Goal: Information Seeking & Learning: Learn about a topic

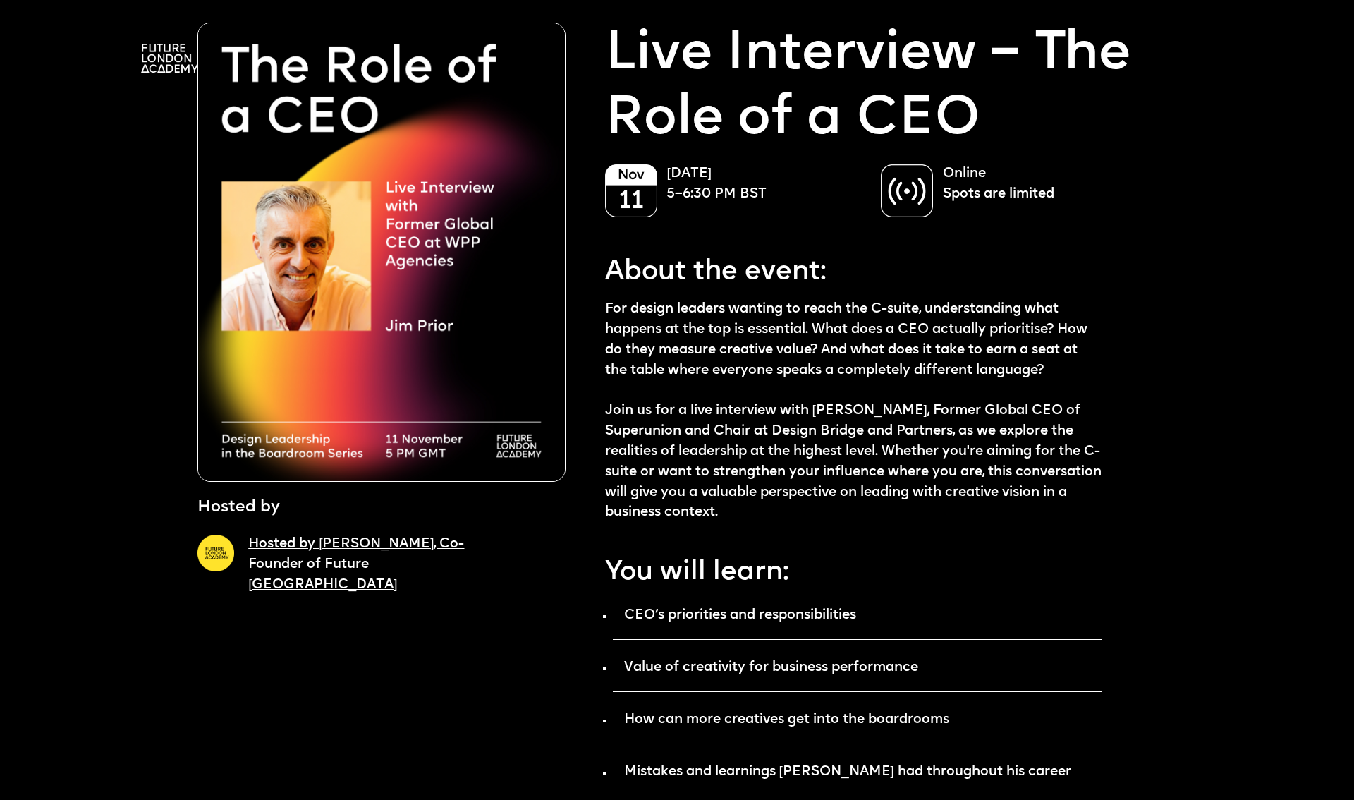
scroll to position [13, 0]
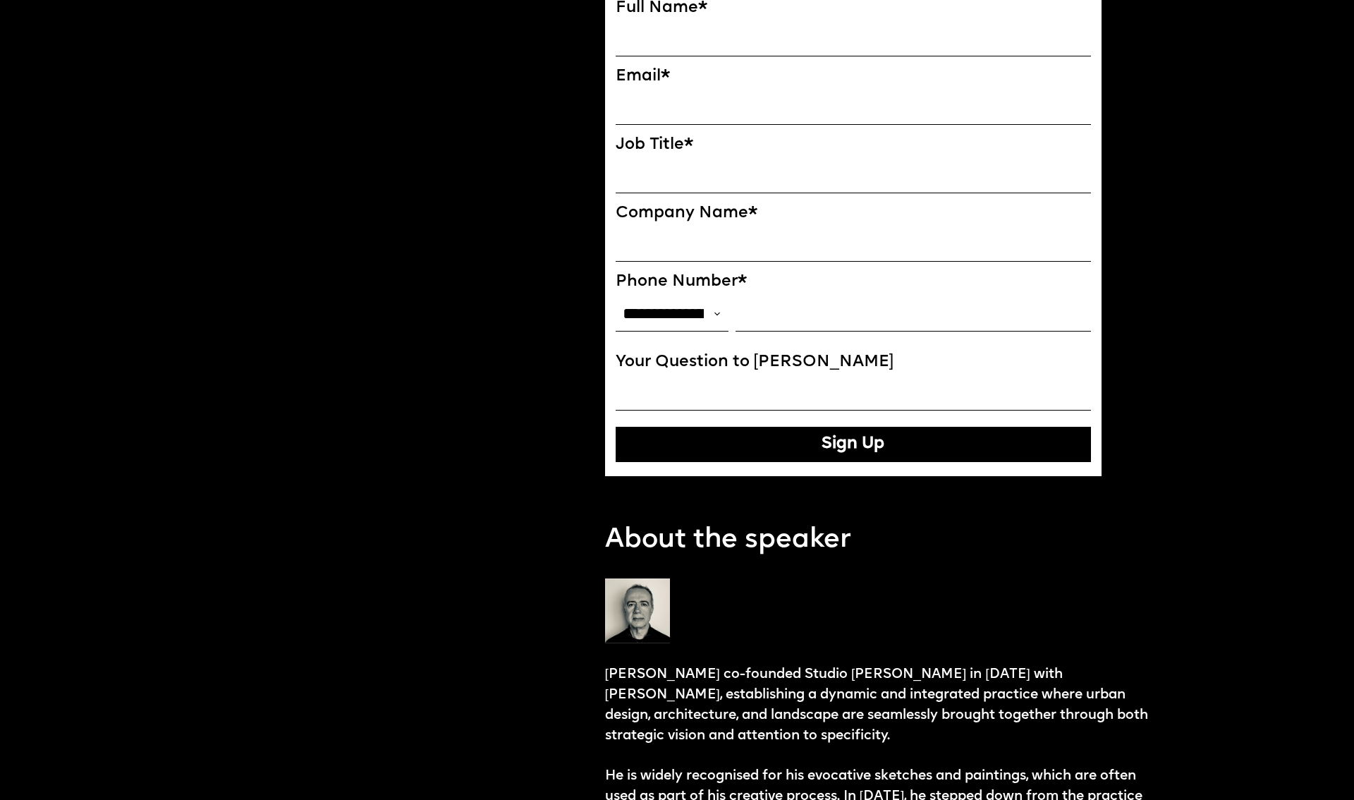
scroll to position [1083, 0]
click at [702, 331] on select "**********" at bounding box center [672, 313] width 113 height 35
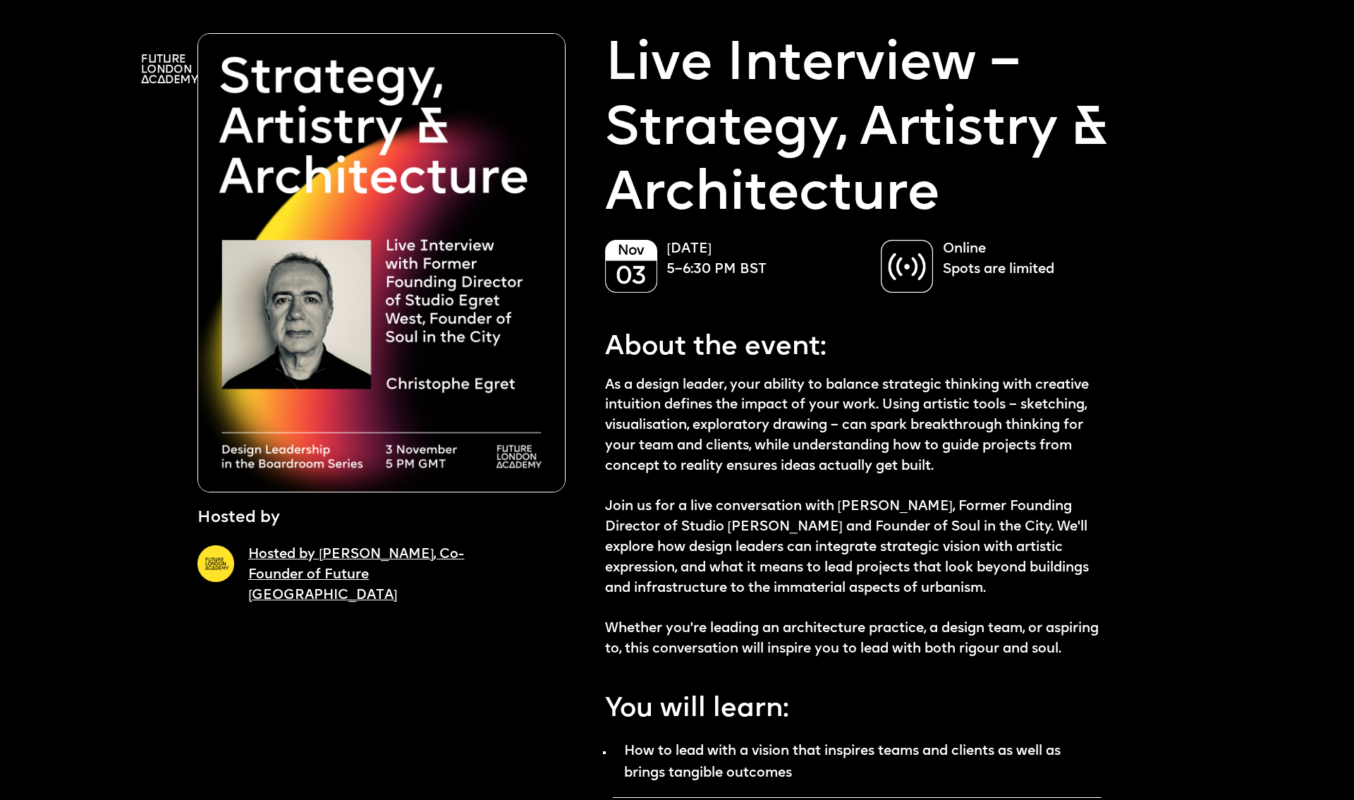
scroll to position [16, 0]
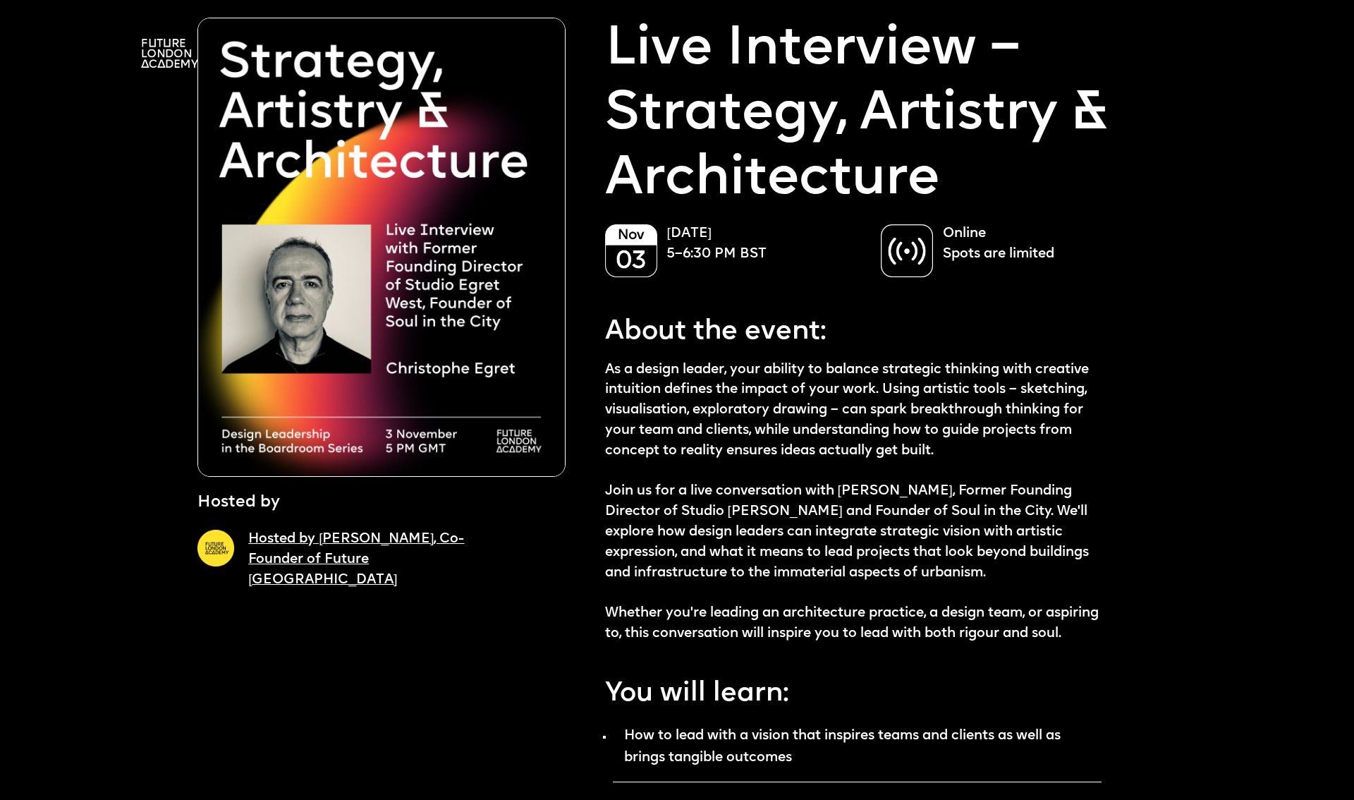
click at [916, 246] on img at bounding box center [907, 250] width 52 height 53
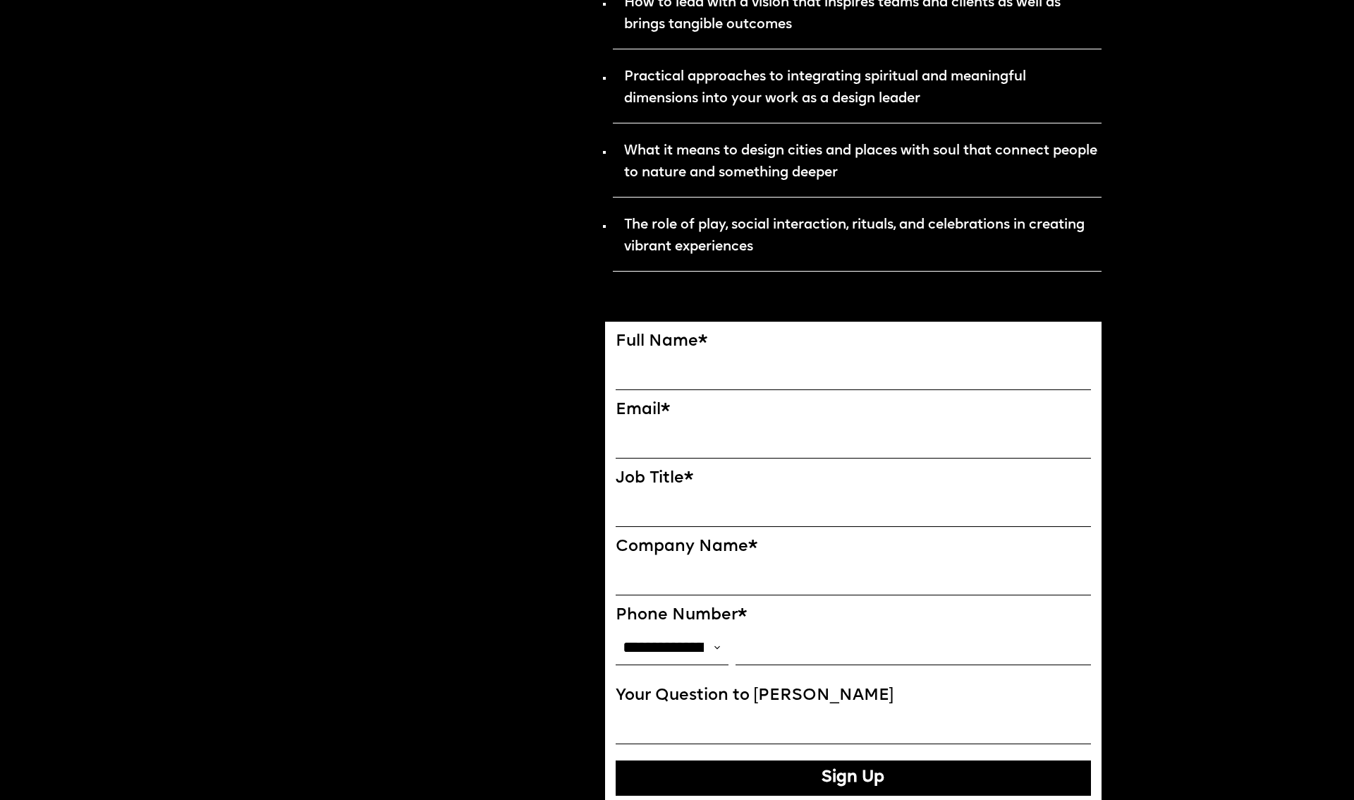
scroll to position [750, 0]
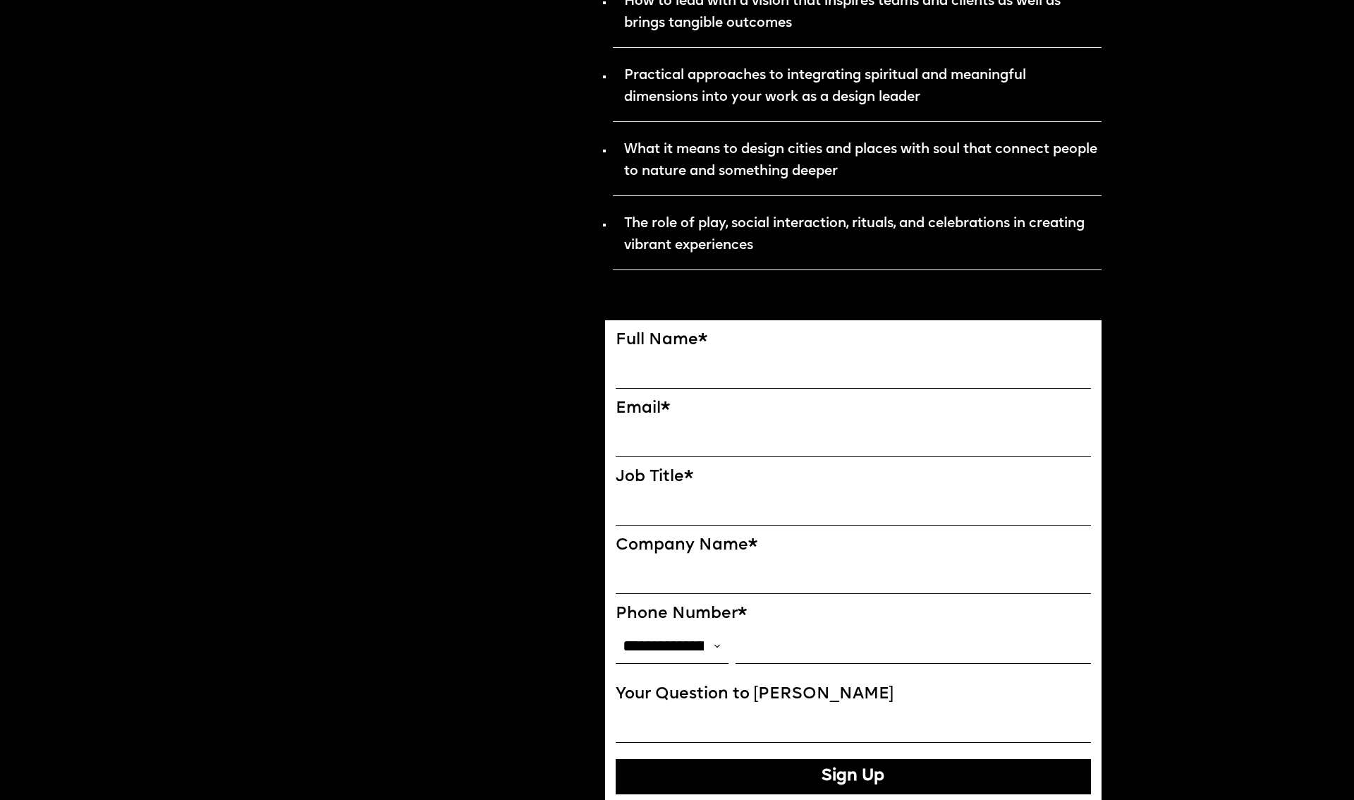
click at [680, 389] on input "FULL NAME" at bounding box center [853, 371] width 475 height 35
click at [504, 386] on div "Hosted by Hosted by [PERSON_NAME], Co-Founder of Future London Academy Reserve …" at bounding box center [381, 754] width 368 height 2943
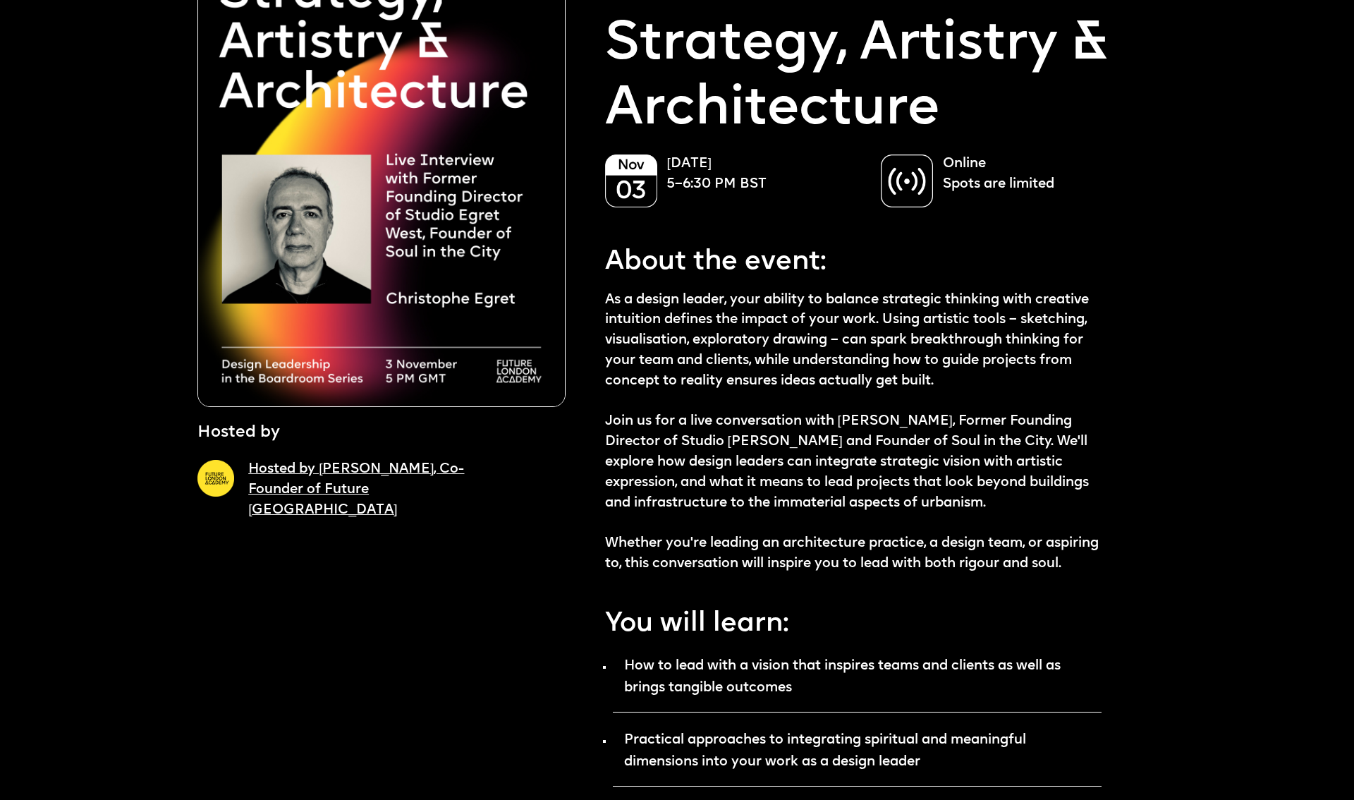
scroll to position [90, 0]
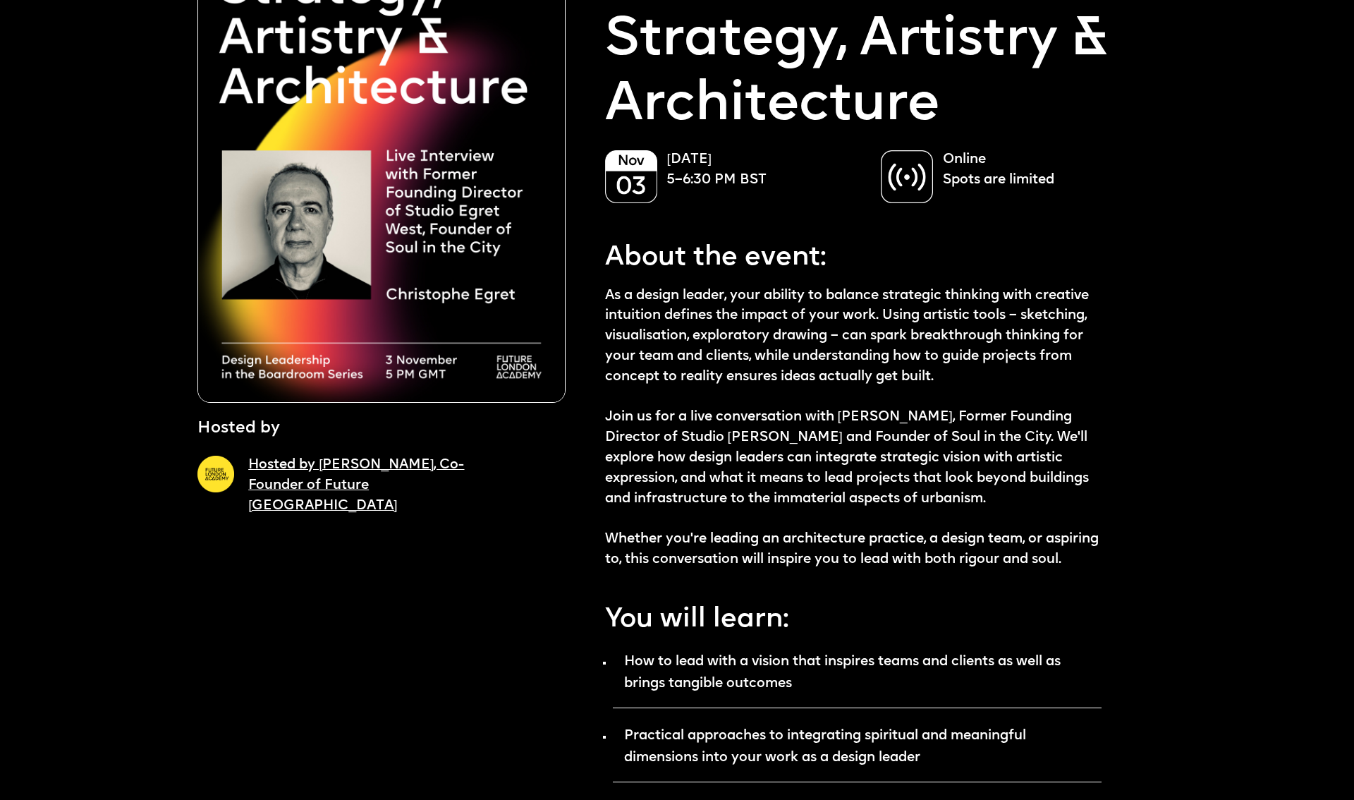
click at [952, 174] on p "Online Spots are limited" at bounding box center [1043, 170] width 200 height 41
click at [908, 181] on img at bounding box center [907, 176] width 52 height 53
click at [303, 472] on link "Hosted by [PERSON_NAME], Co-Founder of Future [GEOGRAPHIC_DATA]" at bounding box center [356, 485] width 216 height 54
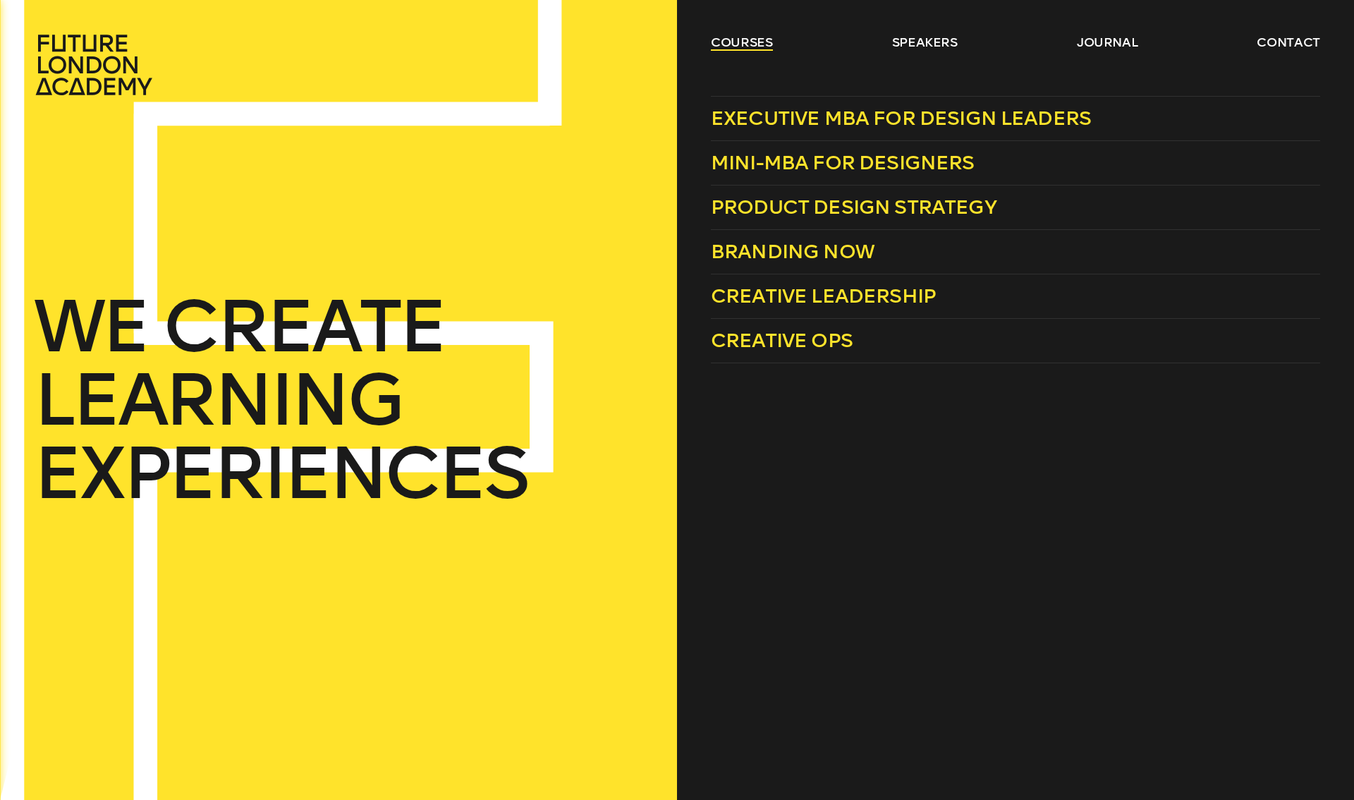
click at [731, 44] on link "courses" at bounding box center [742, 42] width 62 height 17
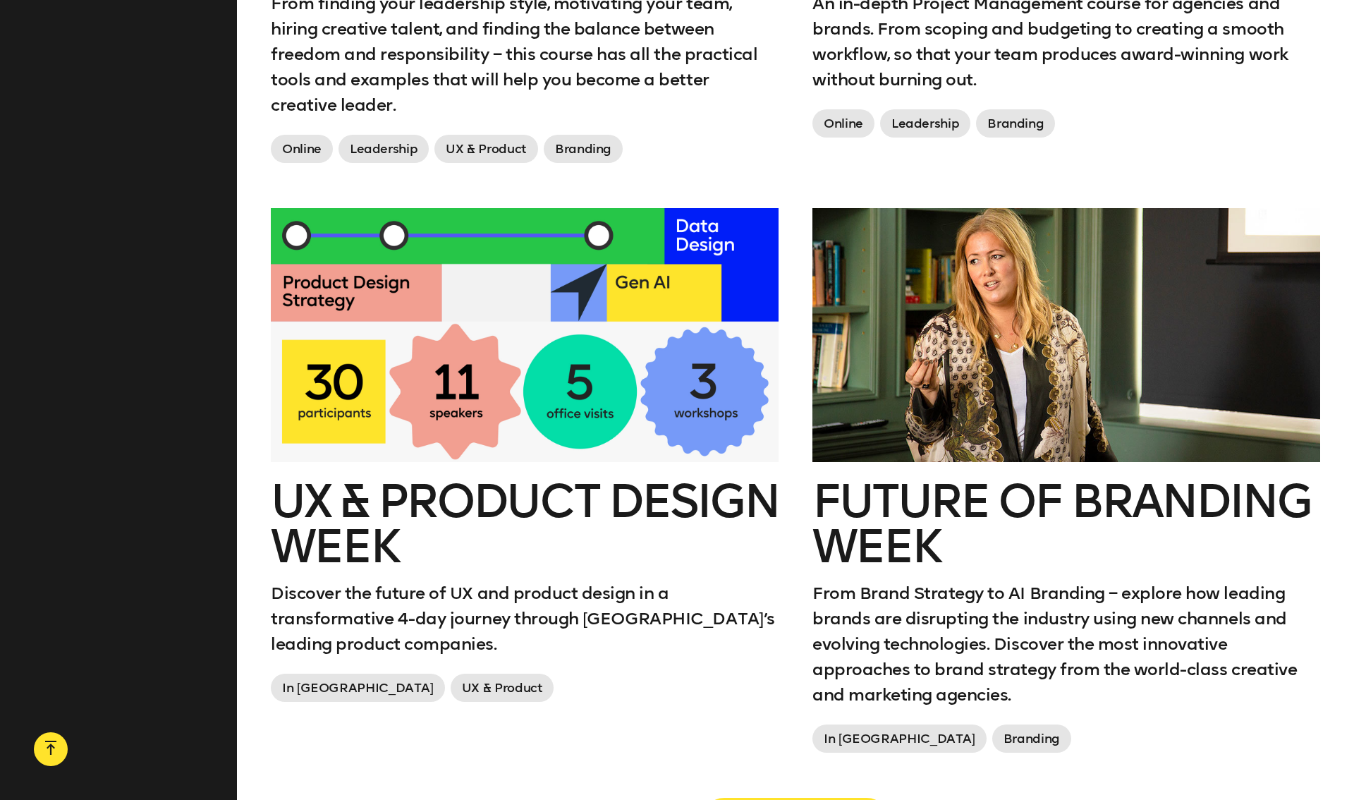
scroll to position [2198, 0]
